Goal: Transaction & Acquisition: Purchase product/service

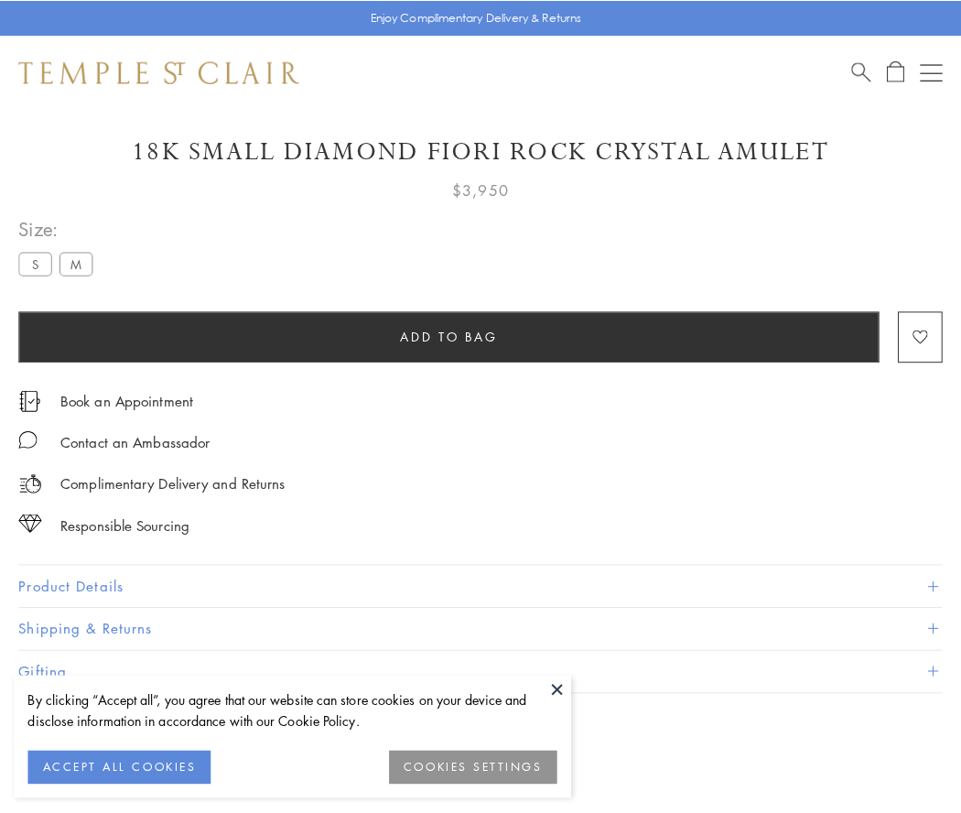
scroll to position [108, 0]
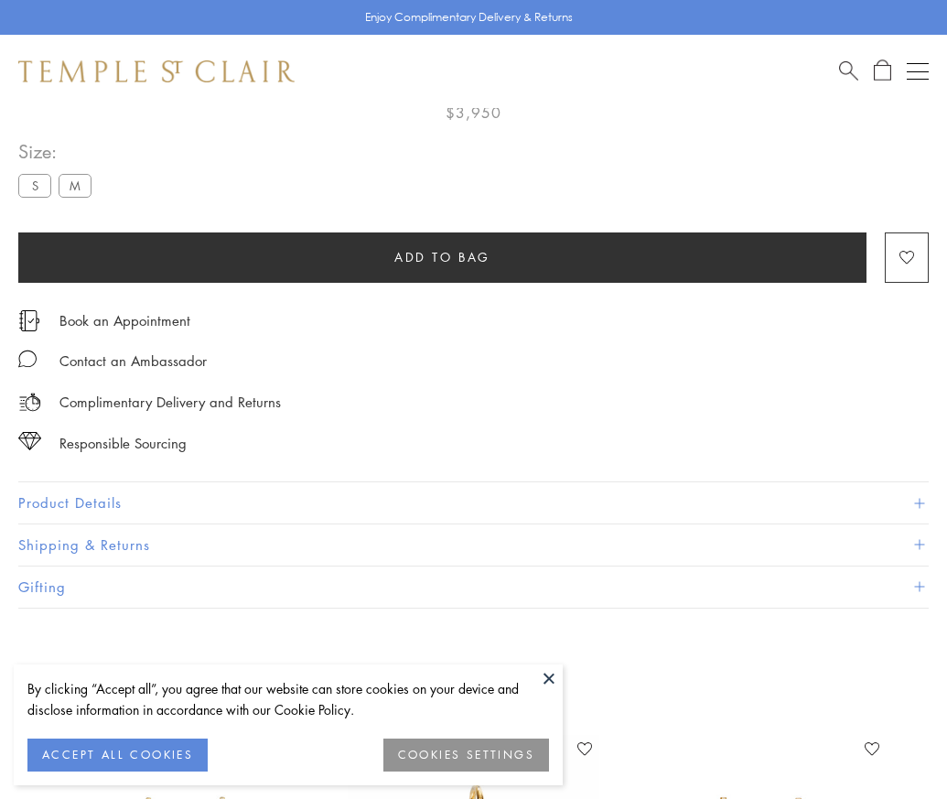
click at [442, 256] on span "Add to bag" at bounding box center [442, 257] width 96 height 20
